Goal: Task Accomplishment & Management: Complete application form

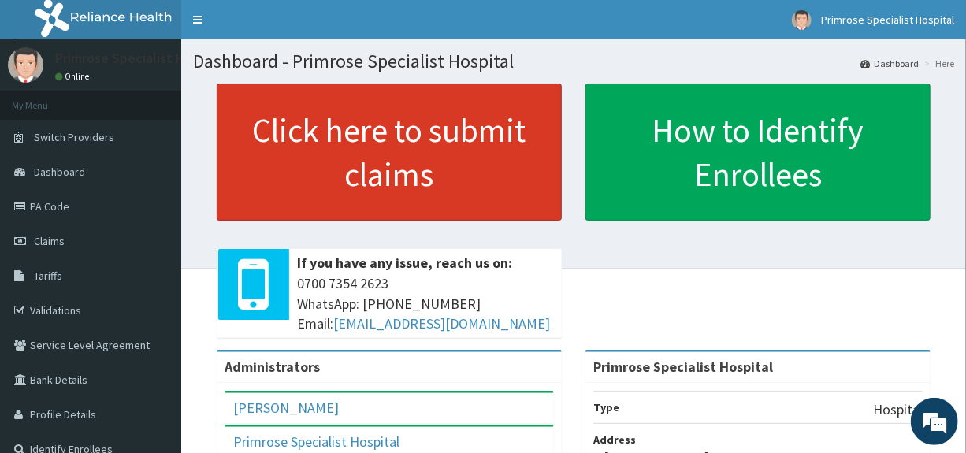
click at [487, 167] on link "Click here to submit claims" at bounding box center [389, 152] width 345 height 137
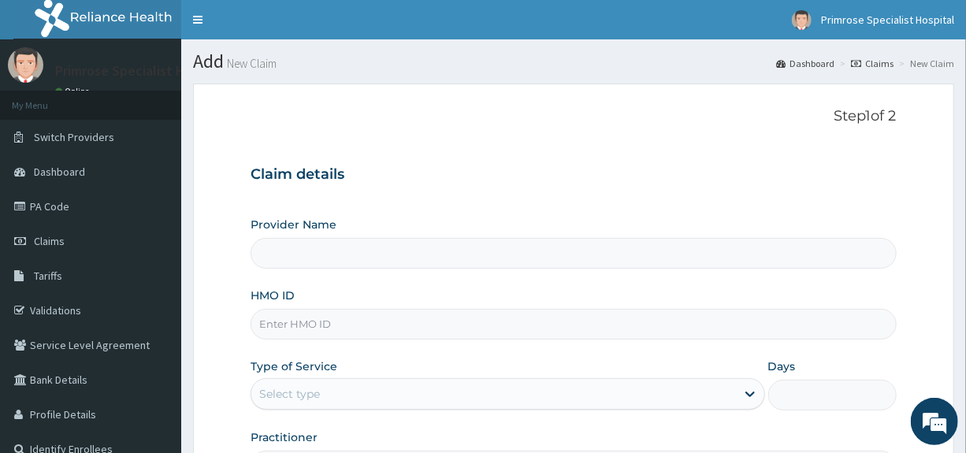
type input "Primrose Specialist Hospital"
click at [65, 205] on link "PA Code" at bounding box center [90, 206] width 181 height 35
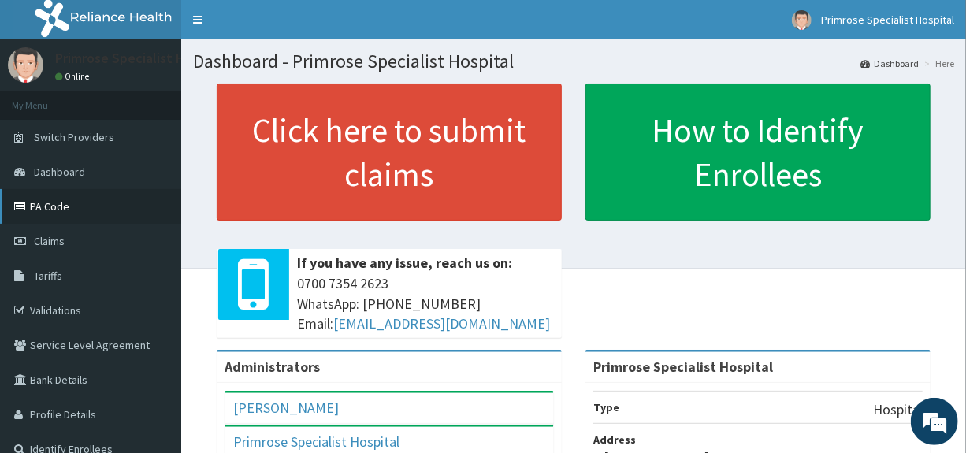
click at [56, 207] on link "PA Code" at bounding box center [90, 206] width 181 height 35
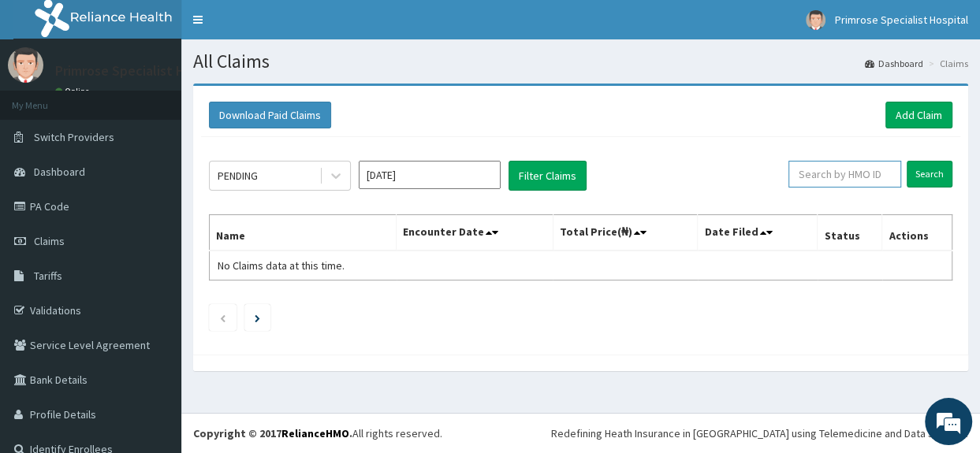
click at [832, 171] on input "text" at bounding box center [844, 174] width 113 height 27
type input "k"
type input "KSB/10386/D"
click at [919, 171] on input "Search" at bounding box center [929, 174] width 46 height 27
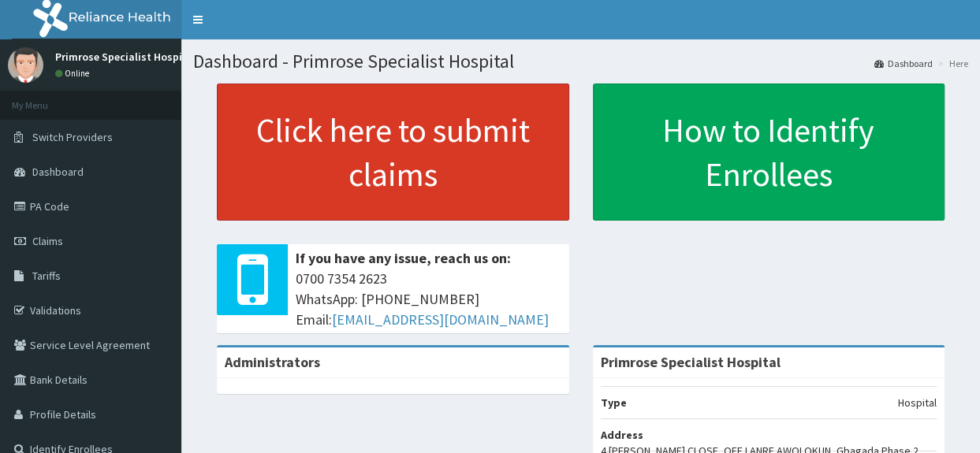
click at [424, 143] on link "Click here to submit claims" at bounding box center [393, 152] width 352 height 137
click at [418, 138] on link "Click here to submit claims" at bounding box center [393, 152] width 352 height 137
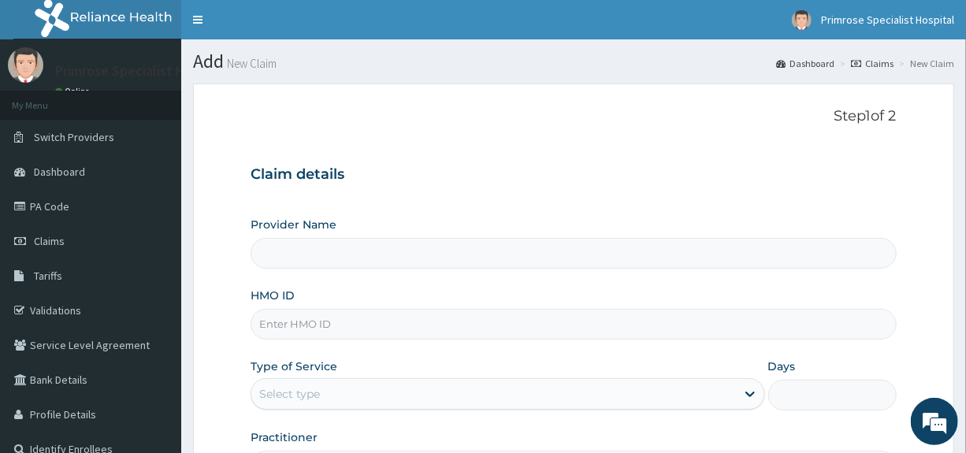
type input "Primrose Specialist Hospital"
click at [320, 332] on input "HMO ID" at bounding box center [574, 324] width 646 height 31
type input "BAG/10062/D"
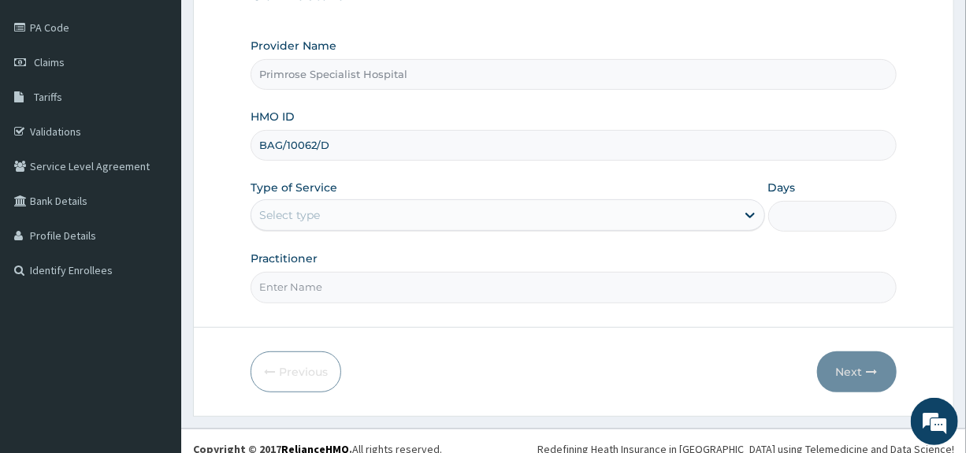
scroll to position [192, 0]
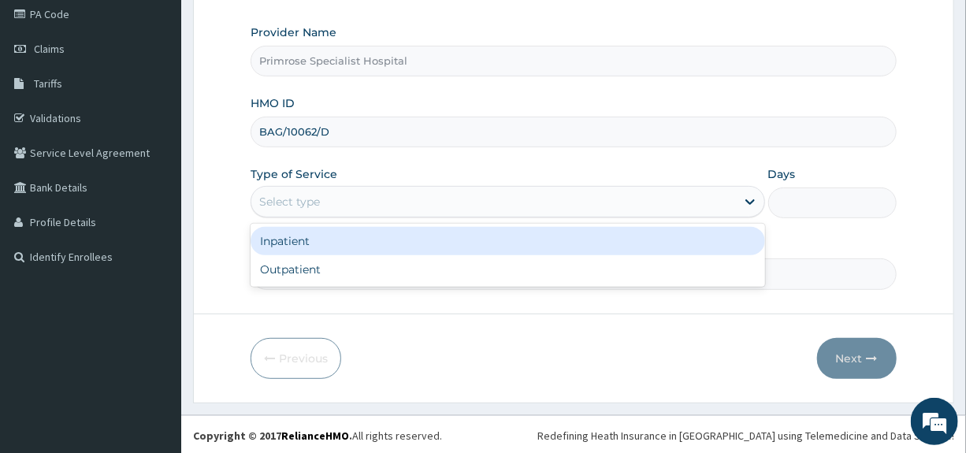
click at [284, 196] on div "Select type" at bounding box center [289, 202] width 61 height 16
click at [290, 243] on div "Inpatient" at bounding box center [508, 241] width 514 height 28
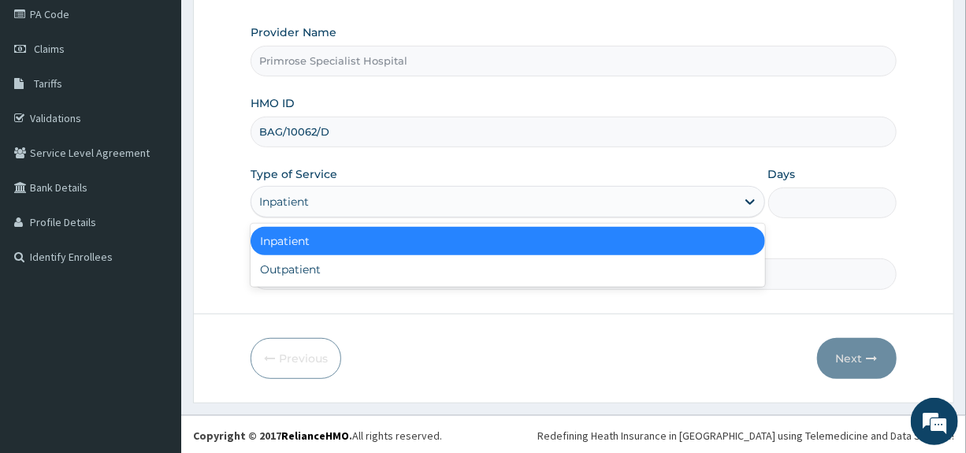
click at [300, 198] on div "Inpatient" at bounding box center [284, 202] width 50 height 16
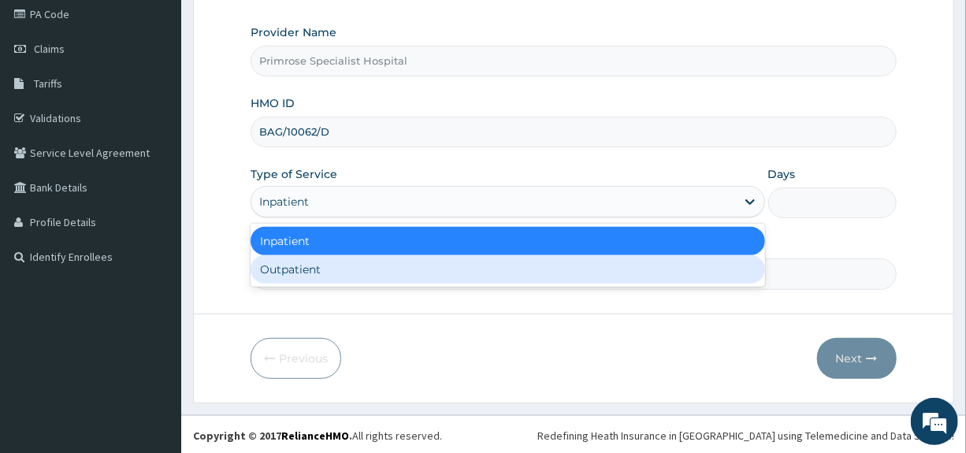
click at [288, 277] on div "Outpatient" at bounding box center [508, 269] width 514 height 28
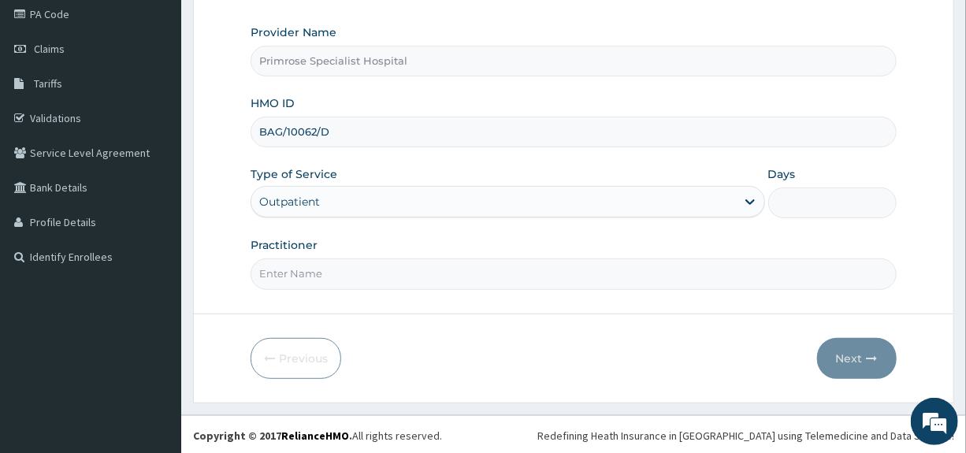
type input "1"
click at [287, 281] on input "Practitioner" at bounding box center [574, 274] width 646 height 31
type input "DR. IFE"
click at [839, 349] on button "Next" at bounding box center [857, 358] width 80 height 41
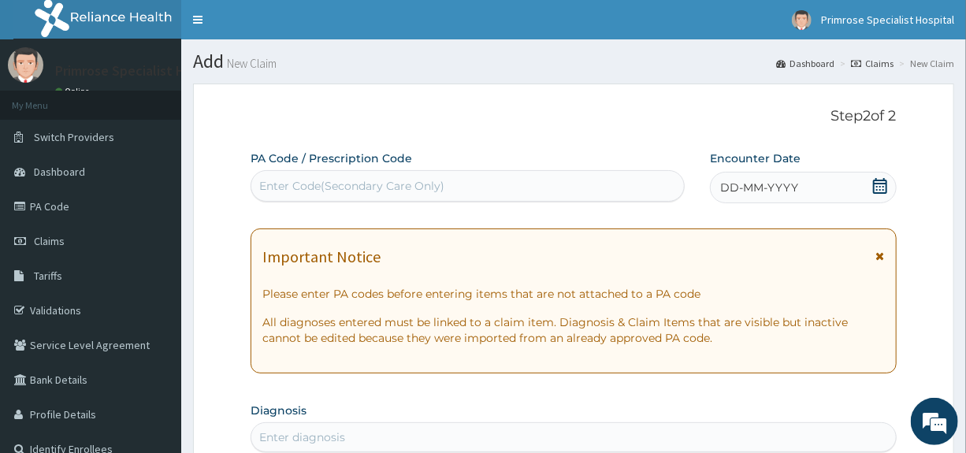
click at [880, 182] on icon at bounding box center [881, 186] width 16 height 16
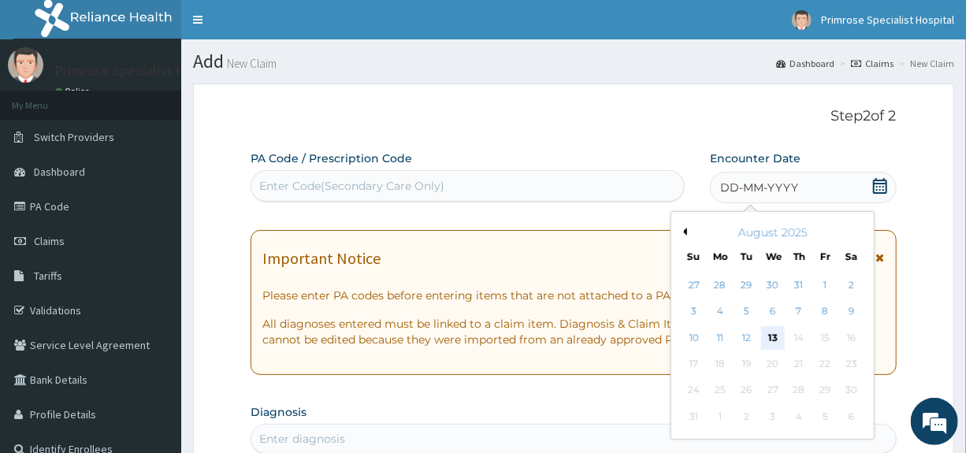
click at [776, 331] on div "13" at bounding box center [773, 338] width 24 height 24
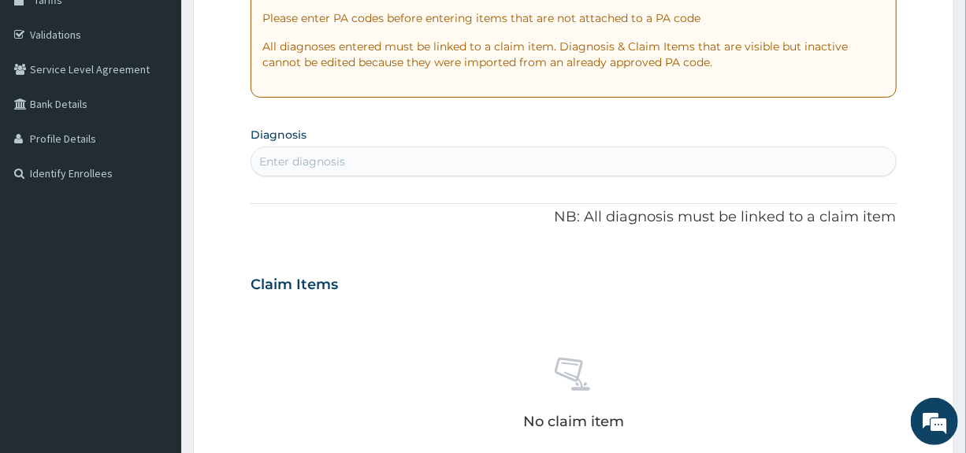
scroll to position [315, 0]
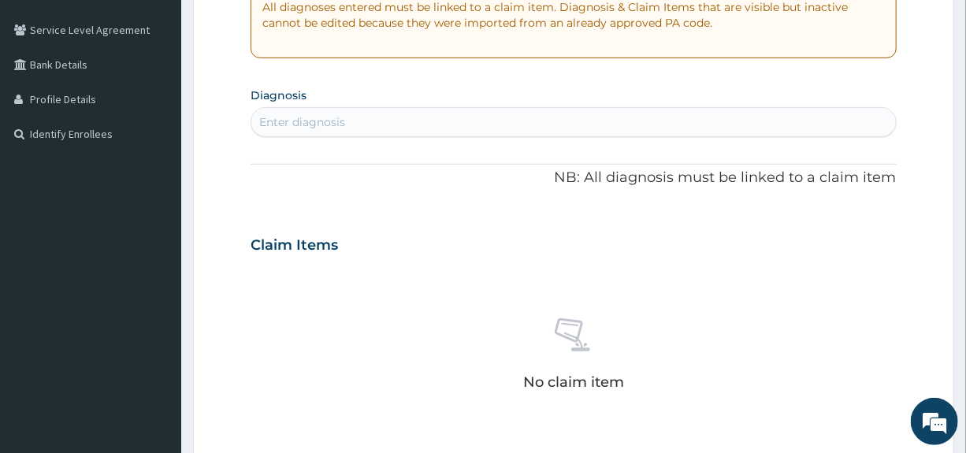
click at [575, 119] on div "Enter diagnosis" at bounding box center [573, 122] width 644 height 25
type input "malari"
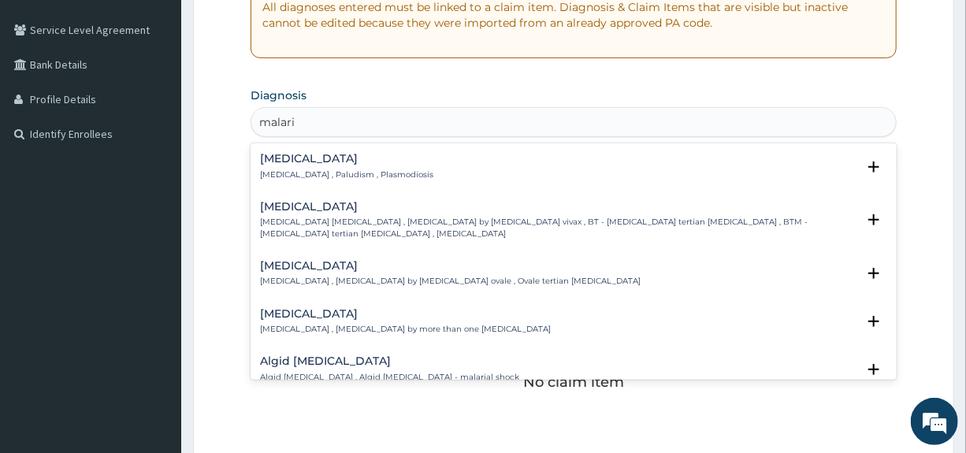
click at [296, 154] on h4 "[MEDICAL_DATA]" at bounding box center [346, 159] width 173 height 12
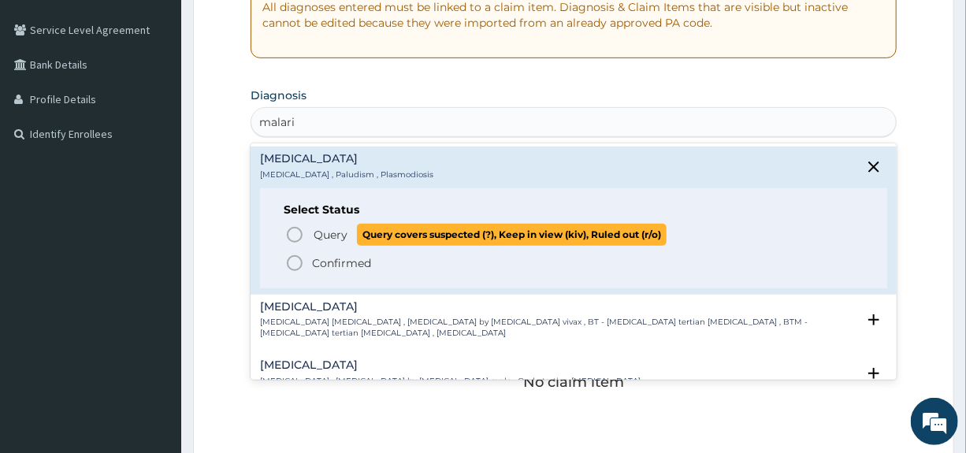
click at [322, 233] on span "Query" at bounding box center [331, 235] width 34 height 16
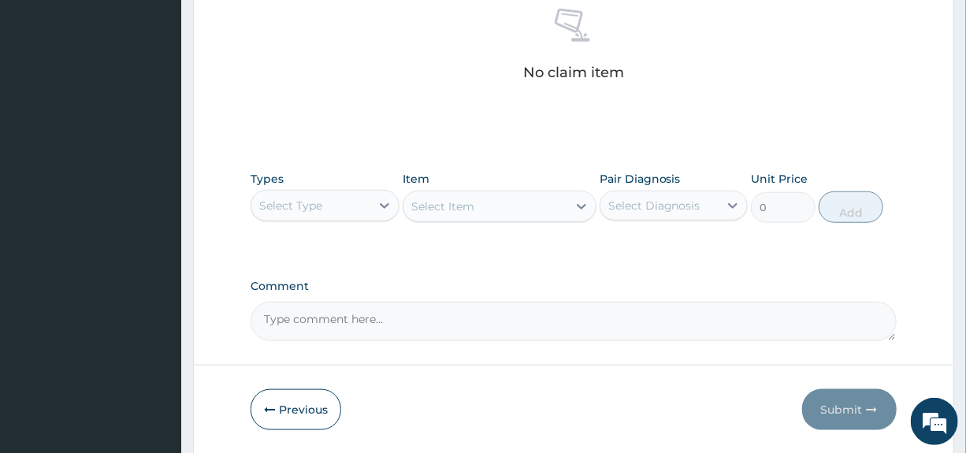
scroll to position [631, 0]
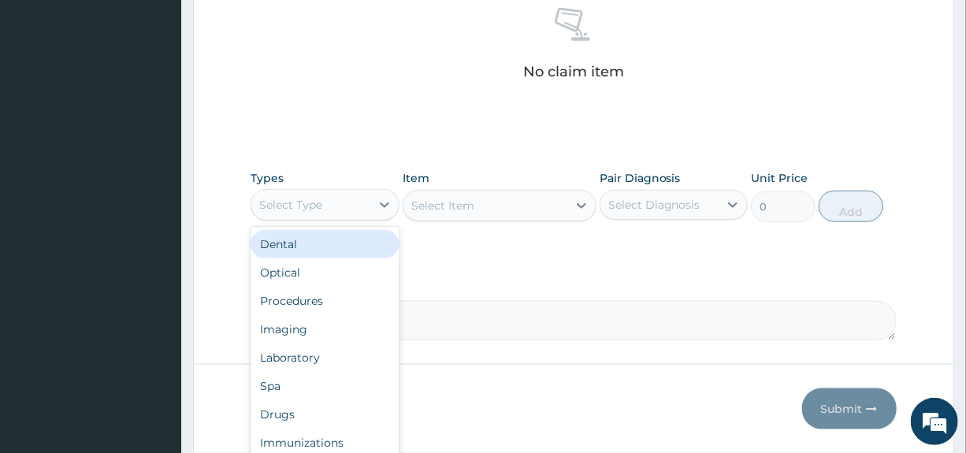
click at [334, 199] on div "Select Type" at bounding box center [310, 204] width 118 height 25
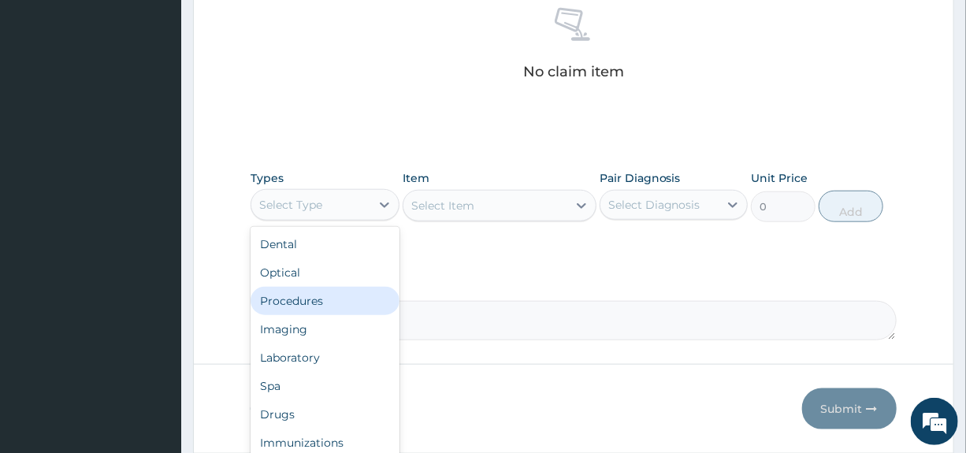
click at [284, 296] on div "Procedures" at bounding box center [325, 301] width 148 height 28
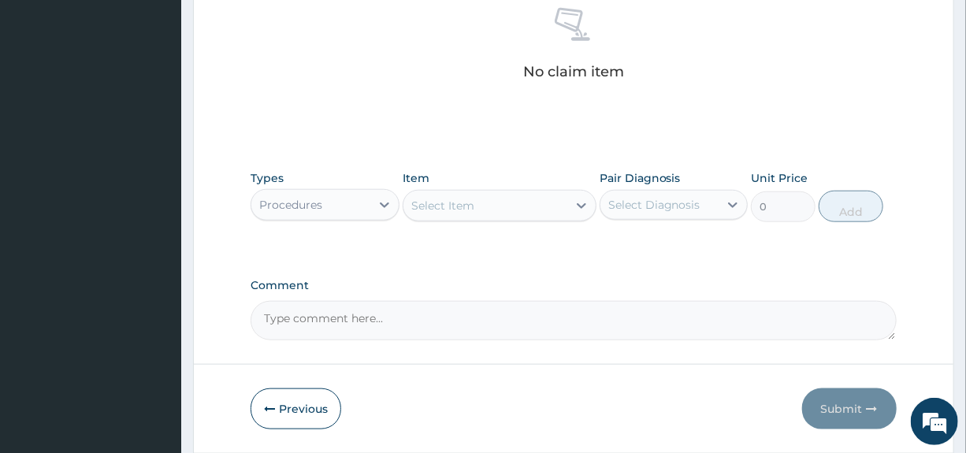
click at [651, 205] on div "Select Diagnosis" at bounding box center [654, 205] width 92 height 16
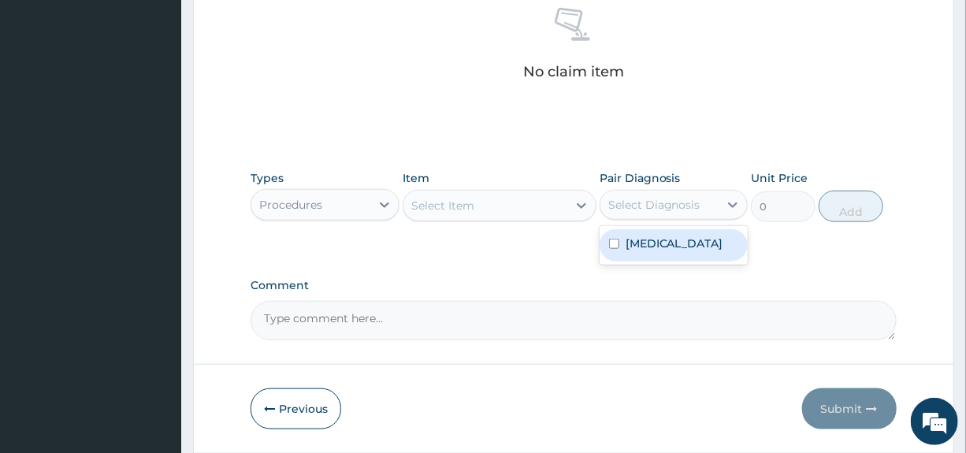
drag, startPoint x: 646, startPoint y: 250, endPoint x: 582, endPoint y: 243, distance: 65.0
click at [646, 250] on label "Malaria" at bounding box center [675, 244] width 98 height 16
checkbox input "true"
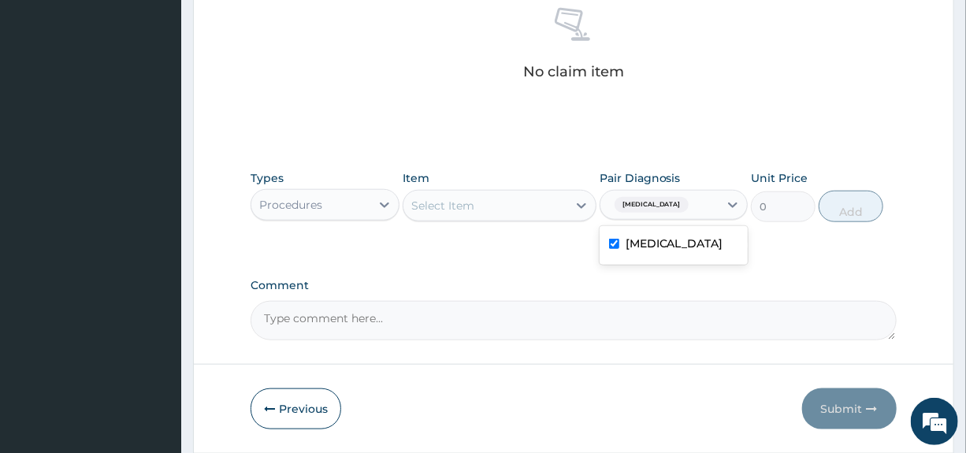
click at [493, 200] on div "Select Item" at bounding box center [486, 205] width 164 height 25
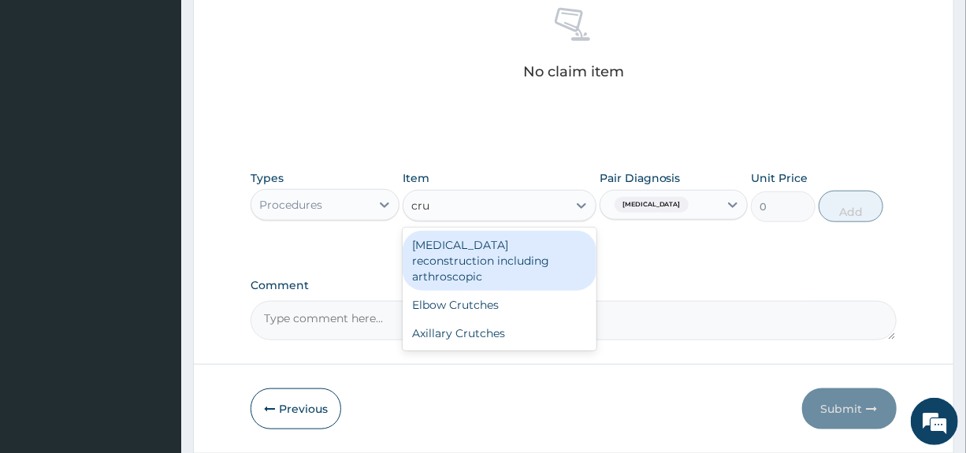
type input "crut"
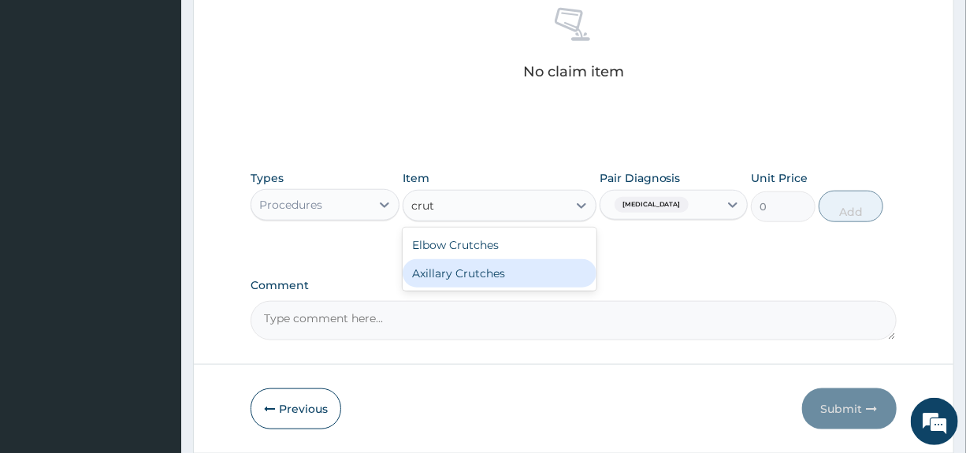
click at [447, 265] on div "Axillary Crutches" at bounding box center [500, 273] width 194 height 28
type input "13975"
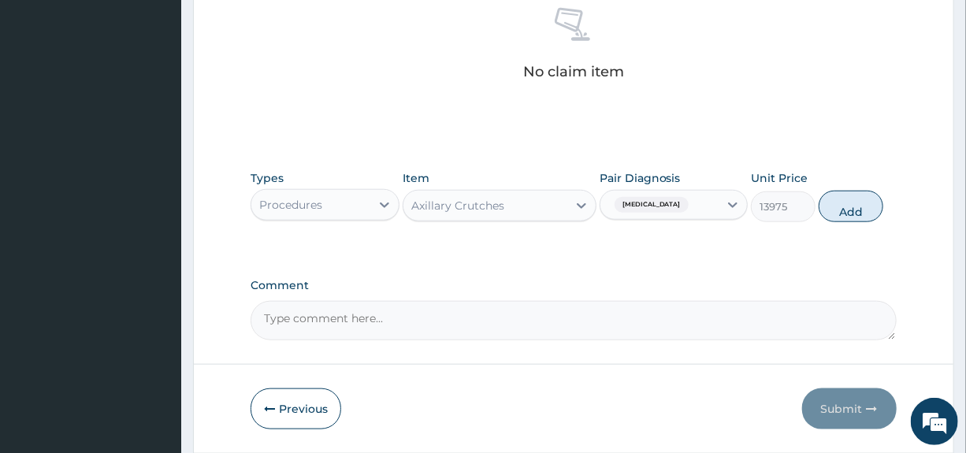
click at [506, 209] on div "Axillary Crutches" at bounding box center [486, 205] width 164 height 25
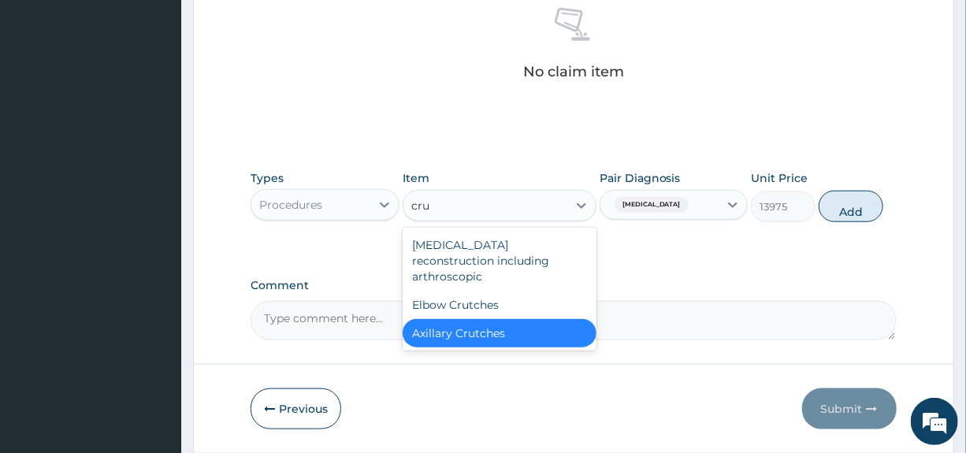
scroll to position [0, 0]
type input "crut"
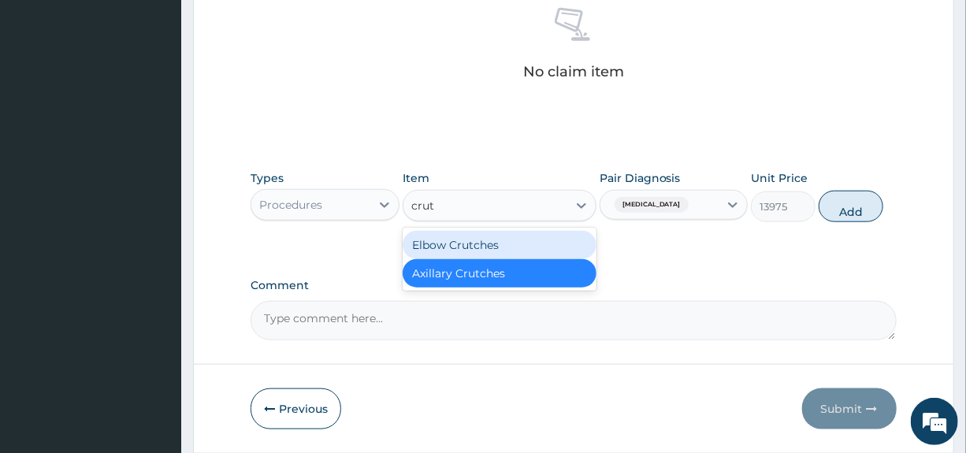
click at [472, 246] on div "Elbow Crutches" at bounding box center [500, 245] width 194 height 28
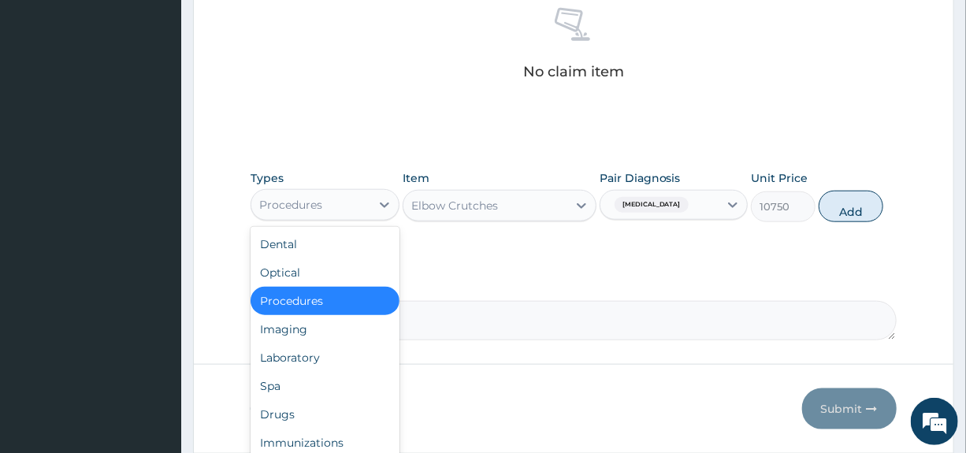
click at [359, 200] on div "Procedures" at bounding box center [310, 204] width 118 height 25
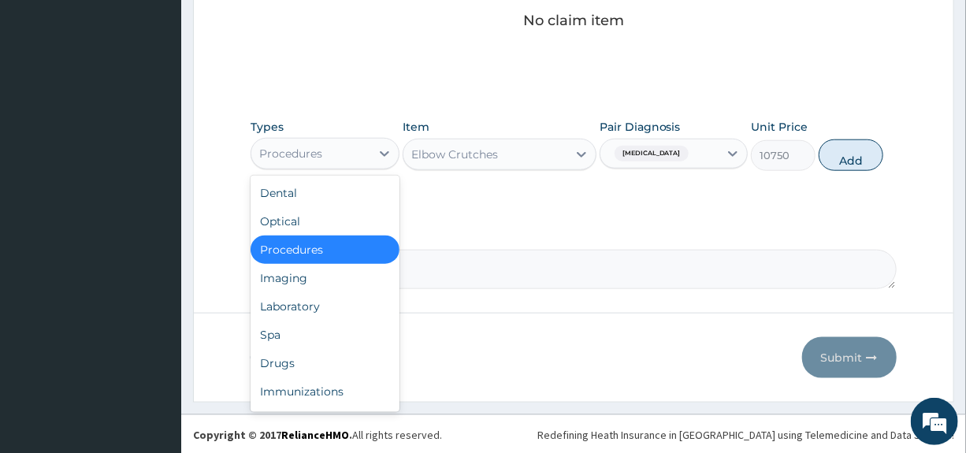
scroll to position [54, 0]
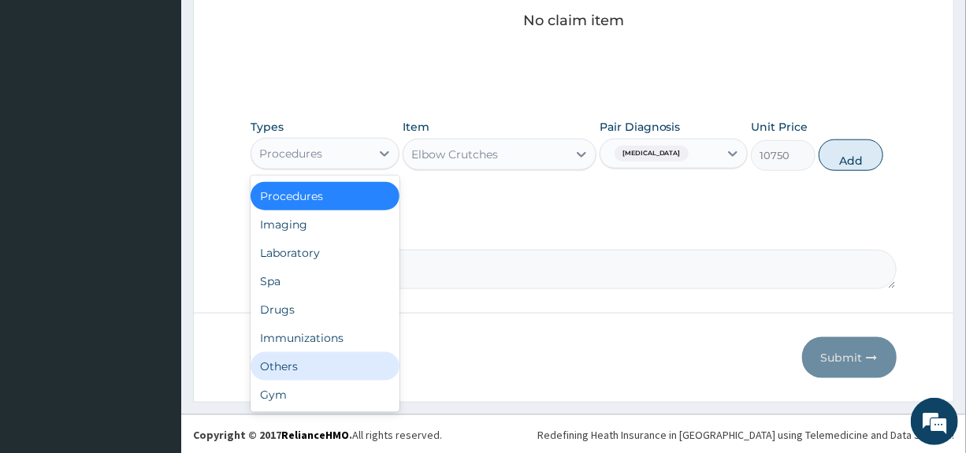
click at [282, 367] on div "Others" at bounding box center [325, 366] width 148 height 28
type input "0"
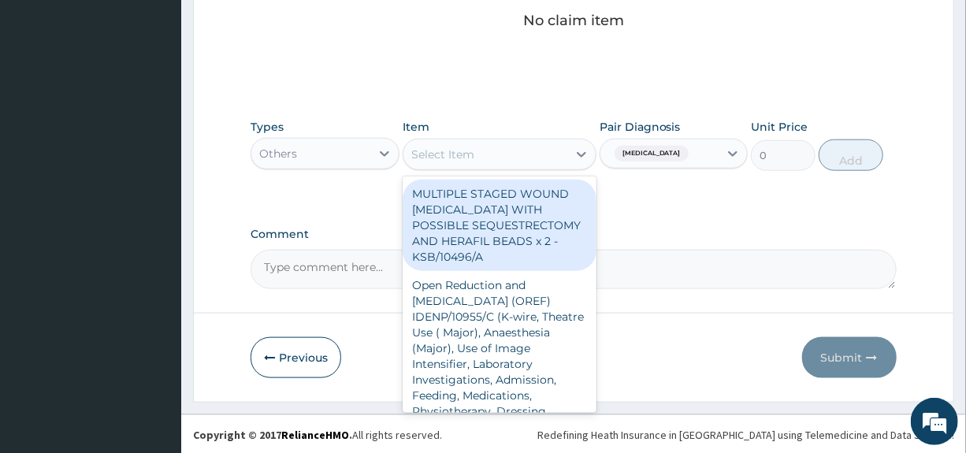
click at [553, 155] on div "Select Item" at bounding box center [486, 154] width 164 height 25
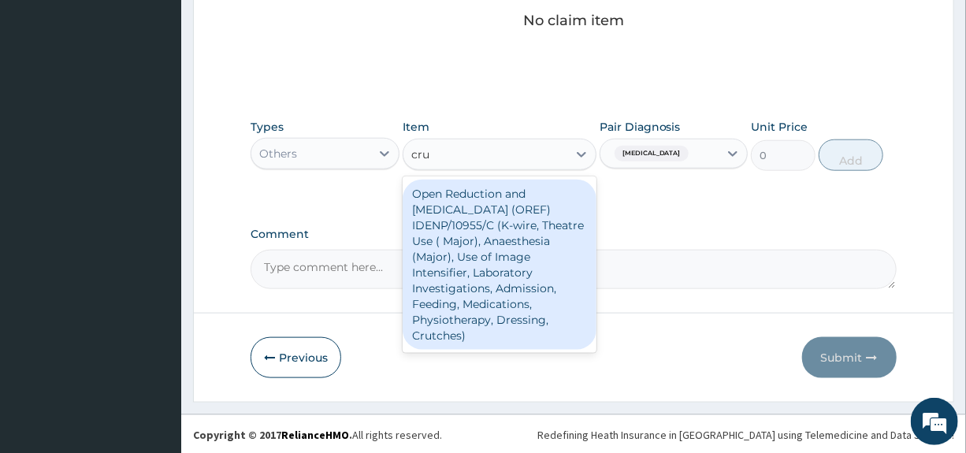
type input "crut"
click at [517, 229] on div "Open Reduction and External Fixation (OREF) IDENP/10955/C (K-wire, Theatre Use …" at bounding box center [500, 265] width 194 height 170
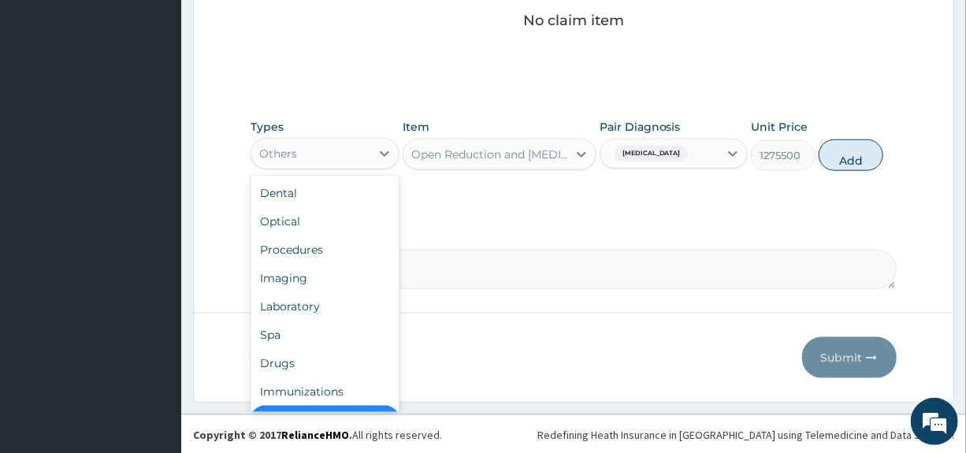
click at [313, 147] on div "Others" at bounding box center [310, 153] width 118 height 25
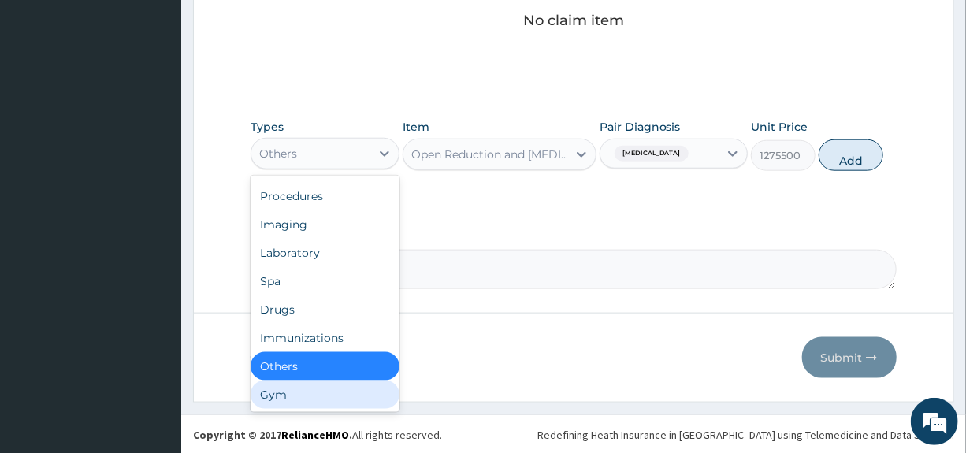
click at [270, 393] on div "Gym" at bounding box center [325, 395] width 148 height 28
type input "0"
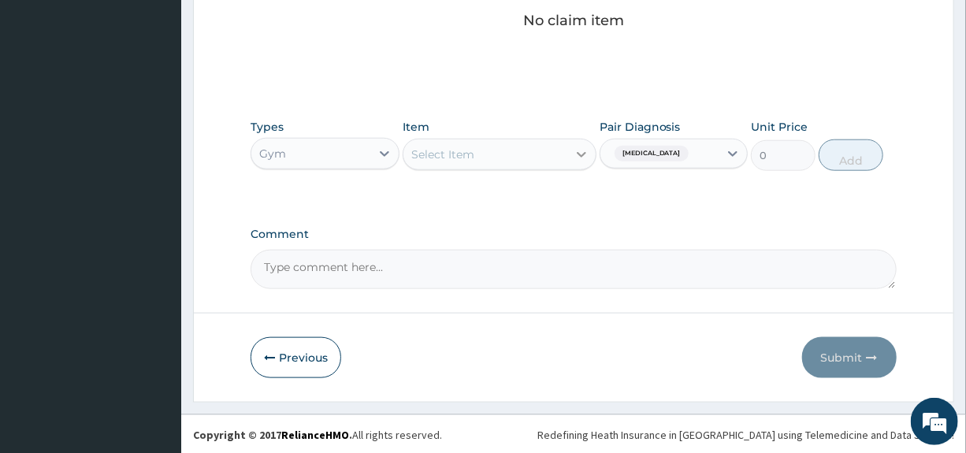
click at [571, 152] on div at bounding box center [581, 154] width 28 height 28
type input "c"
click at [292, 146] on div "Gym" at bounding box center [310, 153] width 118 height 25
